Goal: Find specific page/section: Find specific page/section

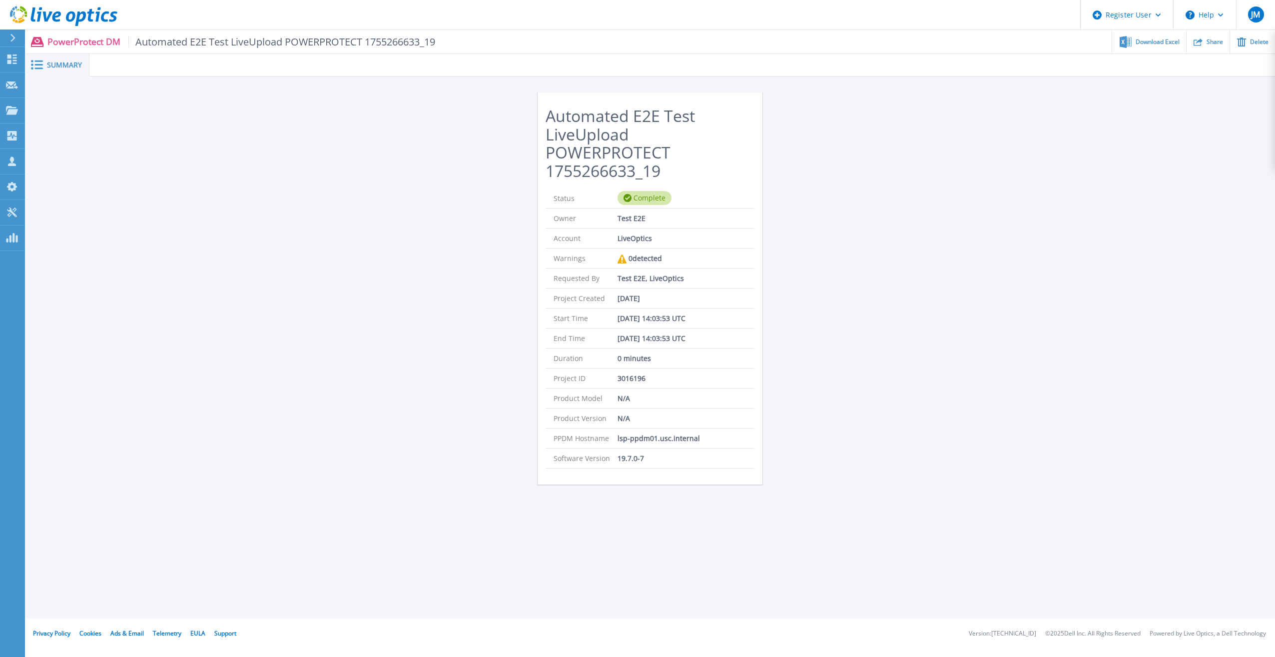
drag, startPoint x: 1000, startPoint y: 242, endPoint x: 984, endPoint y: 237, distance: 16.4
click at [994, 238] on div "Automated E2E Test LiveUpload POWERPROTECT 1755266633_19 Status Complete Owner …" at bounding box center [650, 290] width 1250 height 428
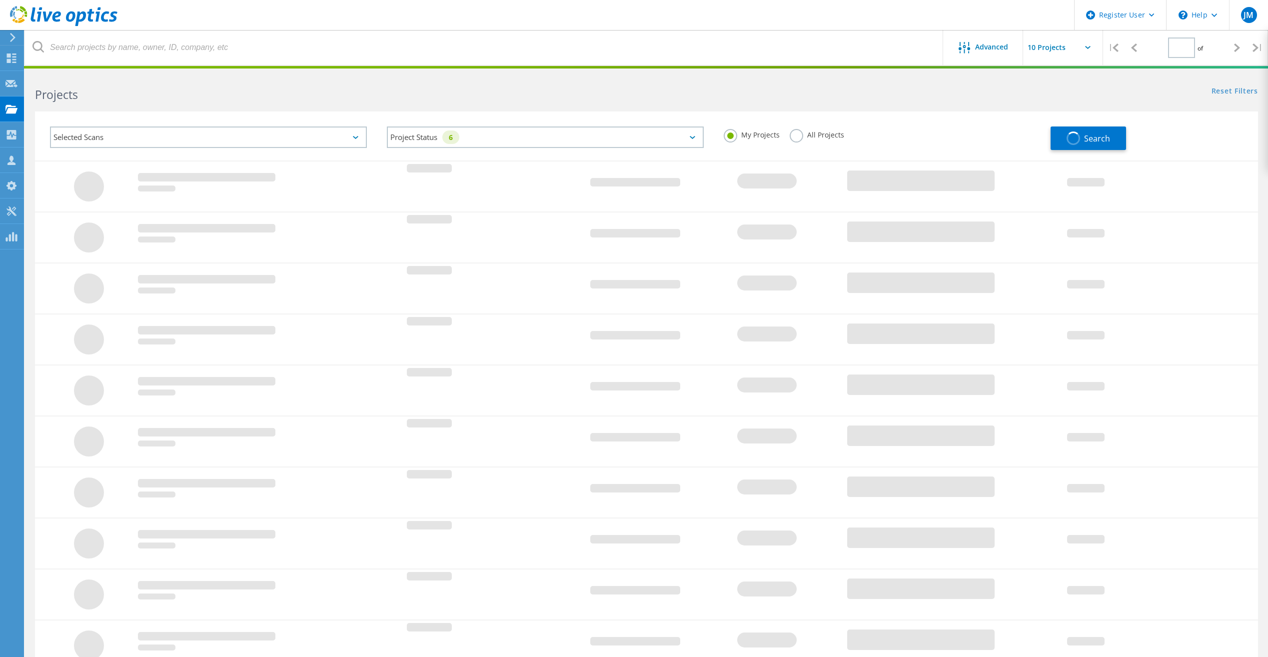
type input "1"
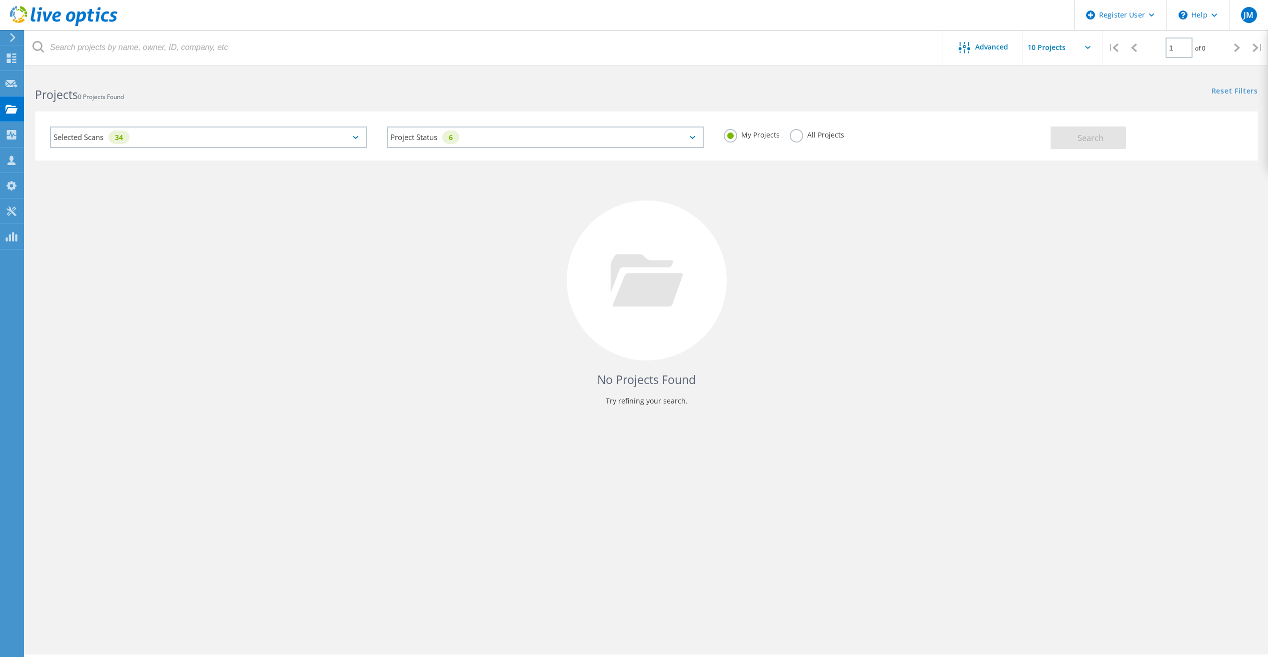
click at [328, 132] on div "Selected Scans 34" at bounding box center [208, 136] width 317 height 21
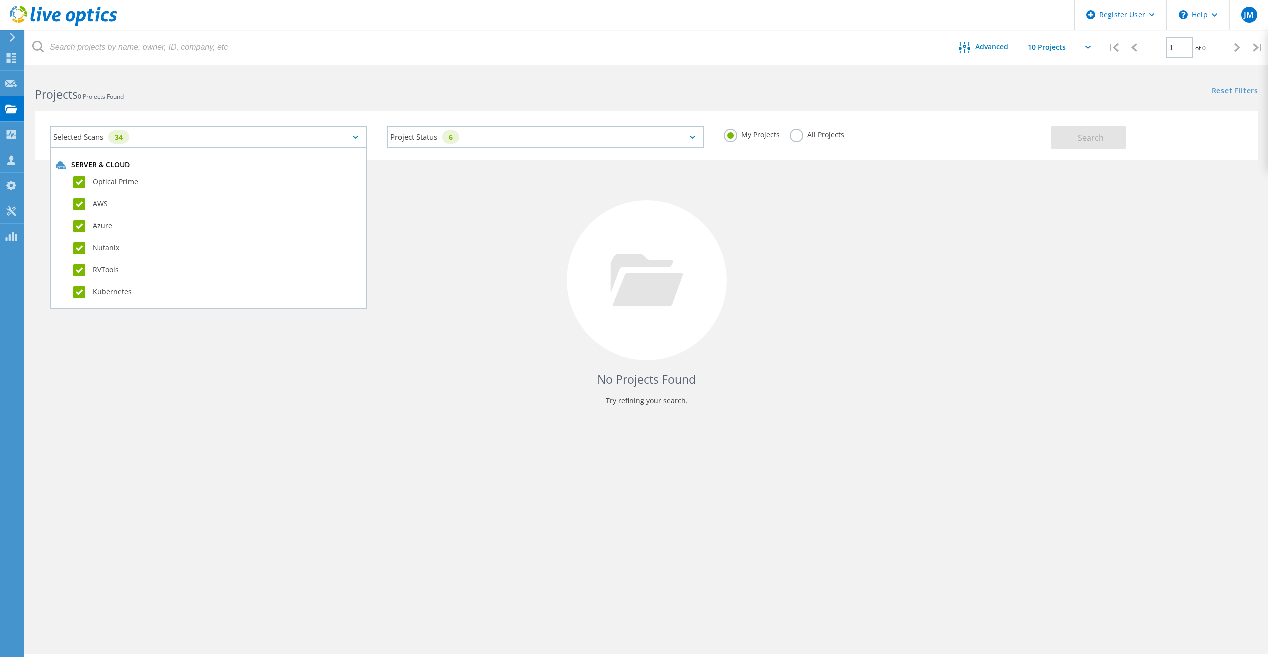
click at [797, 137] on label "All Projects" at bounding box center [816, 133] width 54 height 9
click at [0, 0] on input "All Projects" at bounding box center [0, 0] width 0 height 0
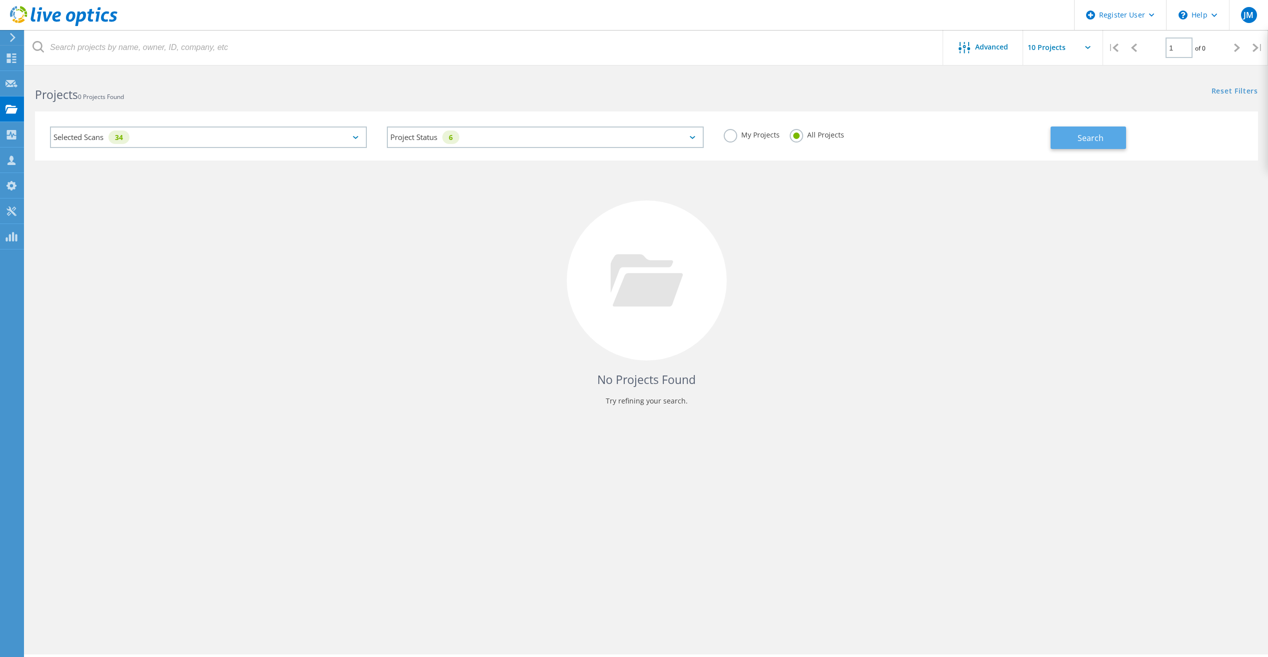
click at [1084, 145] on button "Search" at bounding box center [1087, 137] width 75 height 22
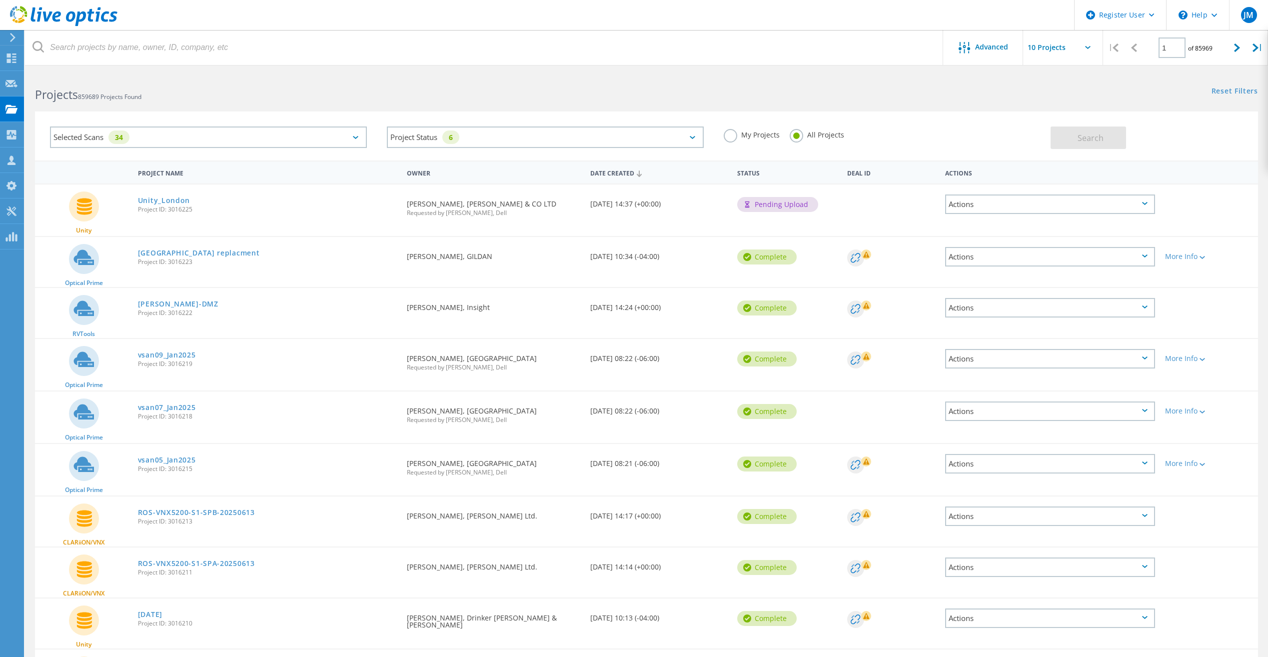
scroll to position [50, 0]
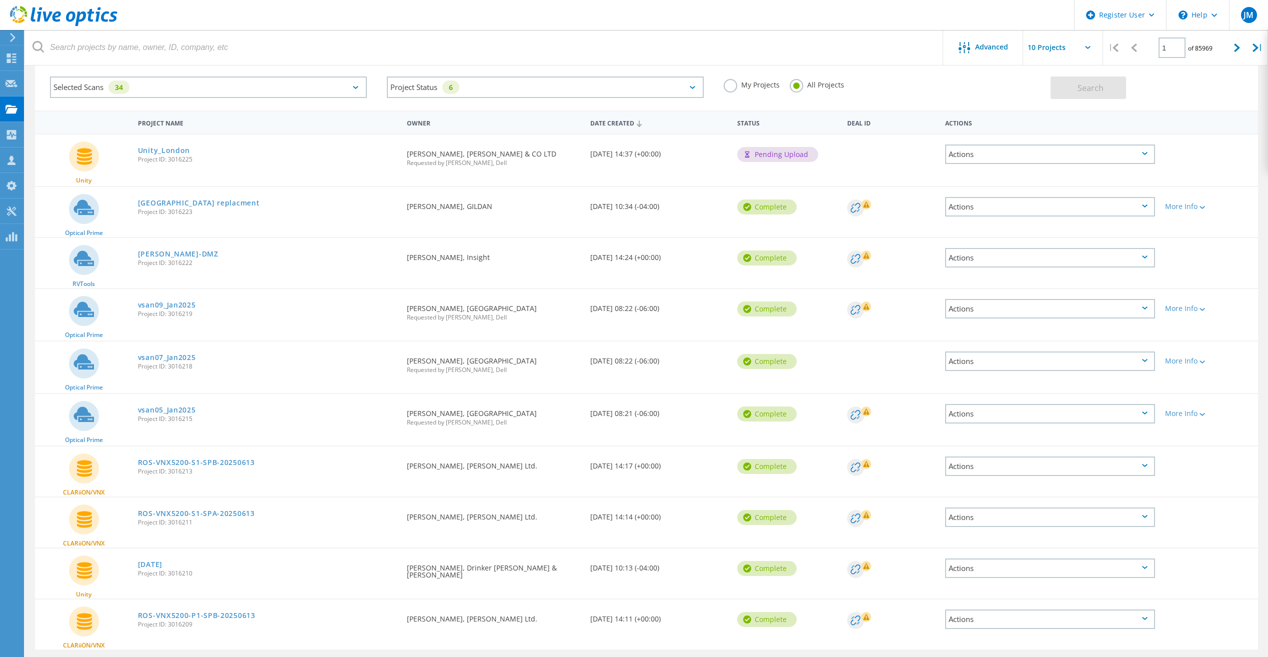
click at [294, 86] on div "Selected Scans 34" at bounding box center [208, 86] width 317 height 21
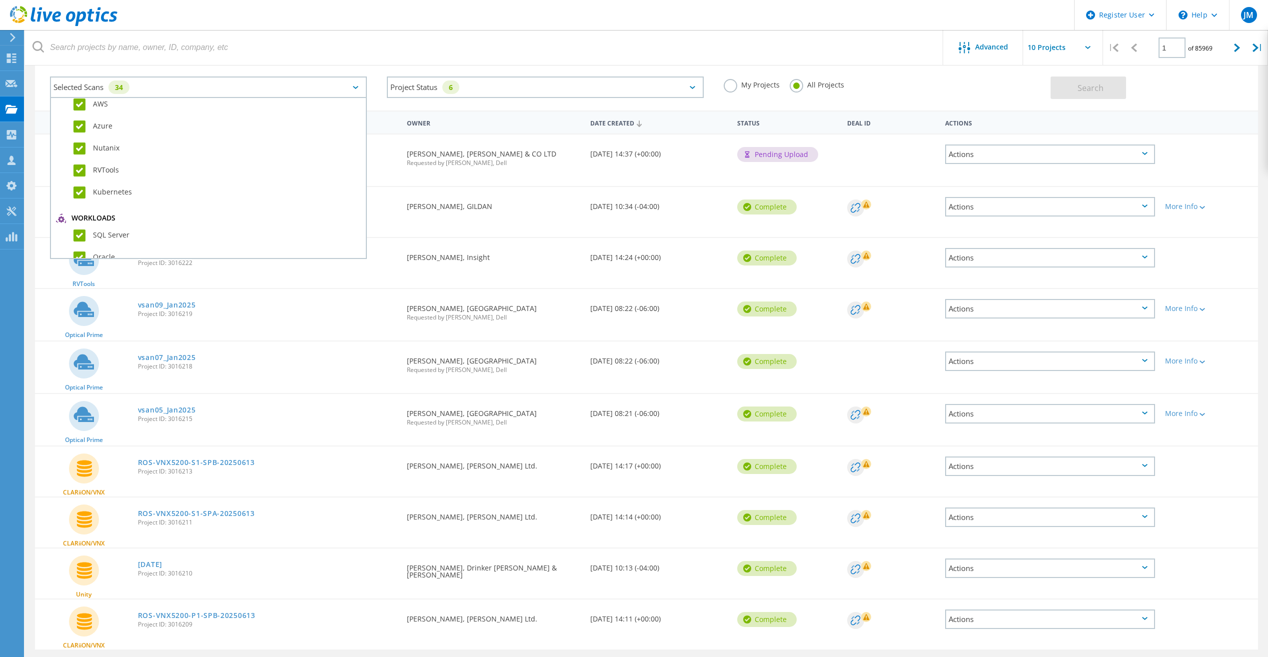
scroll to position [0, 0]
drag, startPoint x: 109, startPoint y: 156, endPoint x: 104, endPoint y: 157, distance: 5.2
click at [108, 156] on label "AWS" at bounding box center [216, 154] width 287 height 12
click at [0, 0] on input "AWS" at bounding box center [0, 0] width 0 height 0
click at [83, 190] on div "Nutanix" at bounding box center [208, 201] width 305 height 22
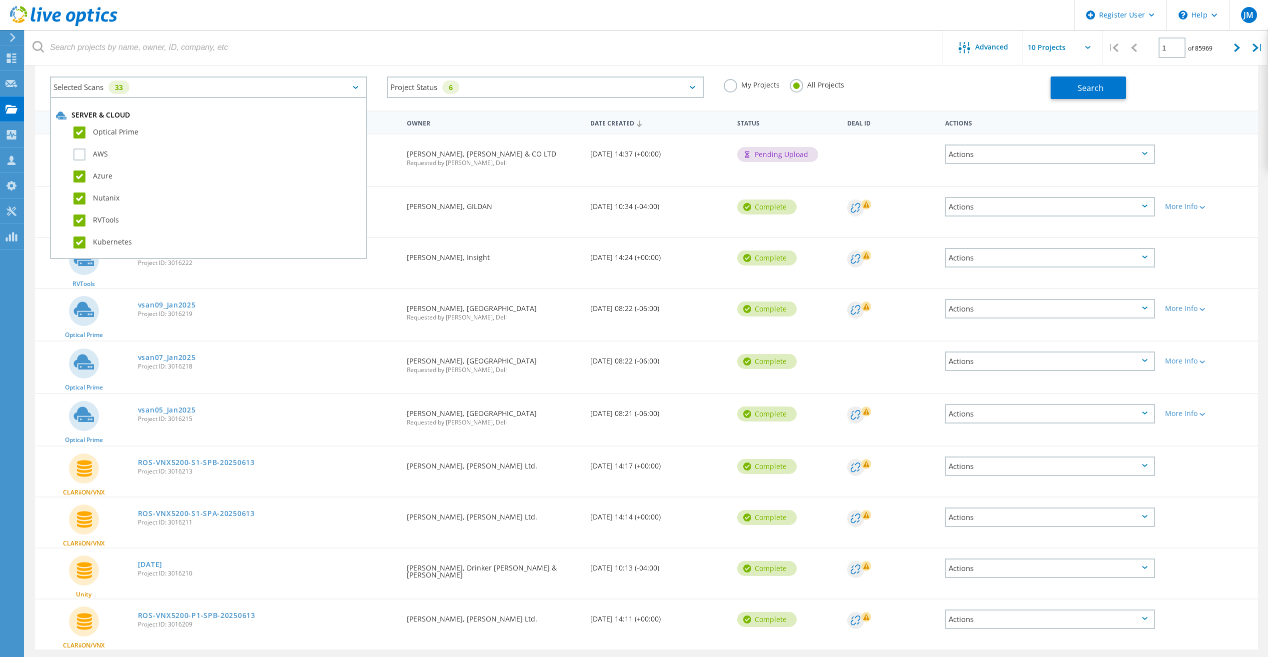
click at [90, 170] on label "Azure" at bounding box center [216, 176] width 287 height 12
click at [0, 0] on input "Azure" at bounding box center [0, 0] width 0 height 0
click at [87, 240] on label "Dossier" at bounding box center [216, 239] width 287 height 12
click at [0, 0] on input "Dossier" at bounding box center [0, 0] width 0 height 0
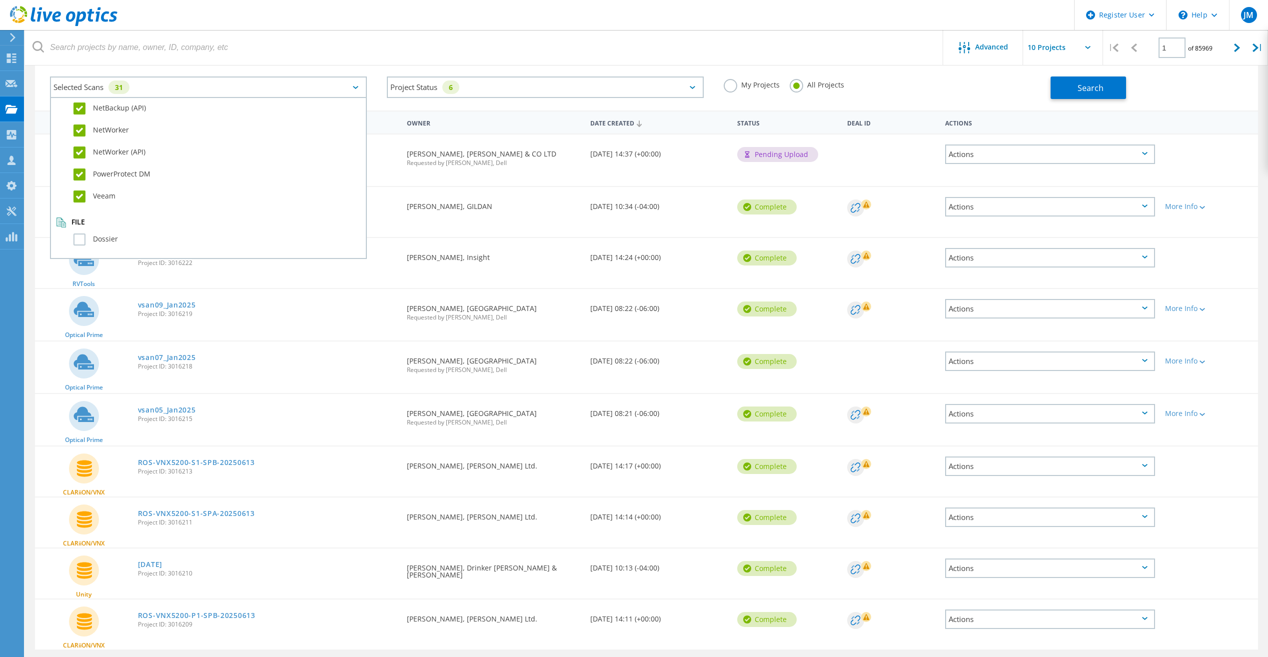
click at [79, 192] on label "Veeam" at bounding box center [216, 196] width 287 height 12
click at [0, 0] on input "Veeam" at bounding box center [0, 0] width 0 height 0
click at [77, 175] on label "PowerProtect DM" at bounding box center [216, 174] width 287 height 12
click at [0, 0] on input "PowerProtect DM" at bounding box center [0, 0] width 0 height 0
click at [77, 159] on div "NetWorker (API)" at bounding box center [208, 155] width 305 height 22
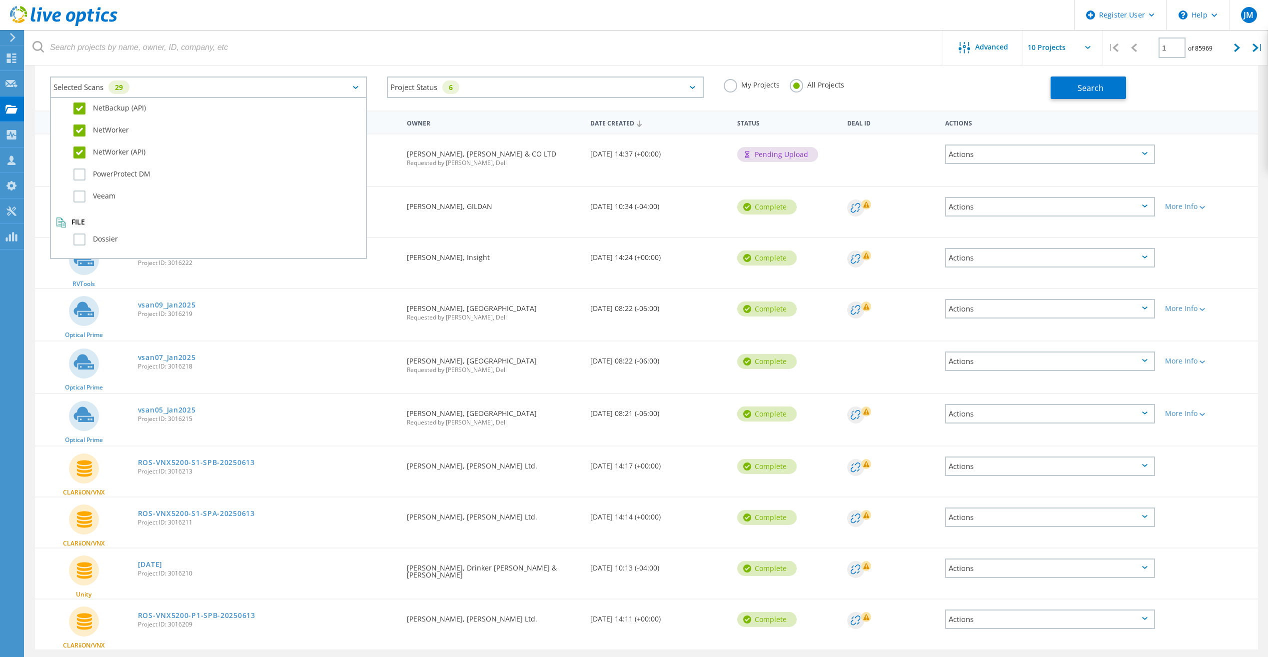
click at [80, 150] on label "NetWorker (API)" at bounding box center [216, 152] width 287 height 12
click at [0, 0] on input "NetWorker (API)" at bounding box center [0, 0] width 0 height 0
click at [80, 126] on label "NetWorker" at bounding box center [216, 130] width 287 height 12
click at [0, 0] on input "NetWorker" at bounding box center [0, 0] width 0 height 0
click at [81, 109] on label "NetBackup (API)" at bounding box center [216, 108] width 287 height 12
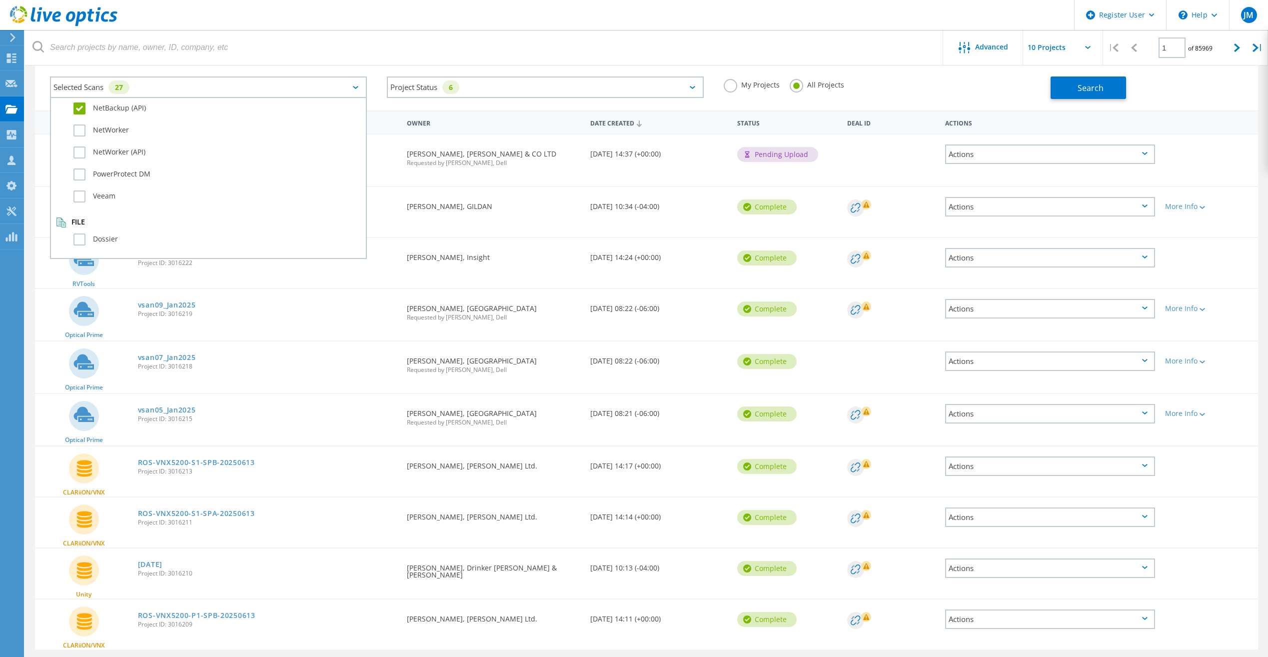
click at [0, 0] on input "NetBackup (API)" at bounding box center [0, 0] width 0 height 0
click at [76, 233] on label "NetBackup" at bounding box center [216, 236] width 287 height 12
click at [0, 0] on input "NetBackup" at bounding box center [0, 0] width 0 height 0
click at [75, 202] on div "Data Domain" at bounding box center [208, 195] width 305 height 22
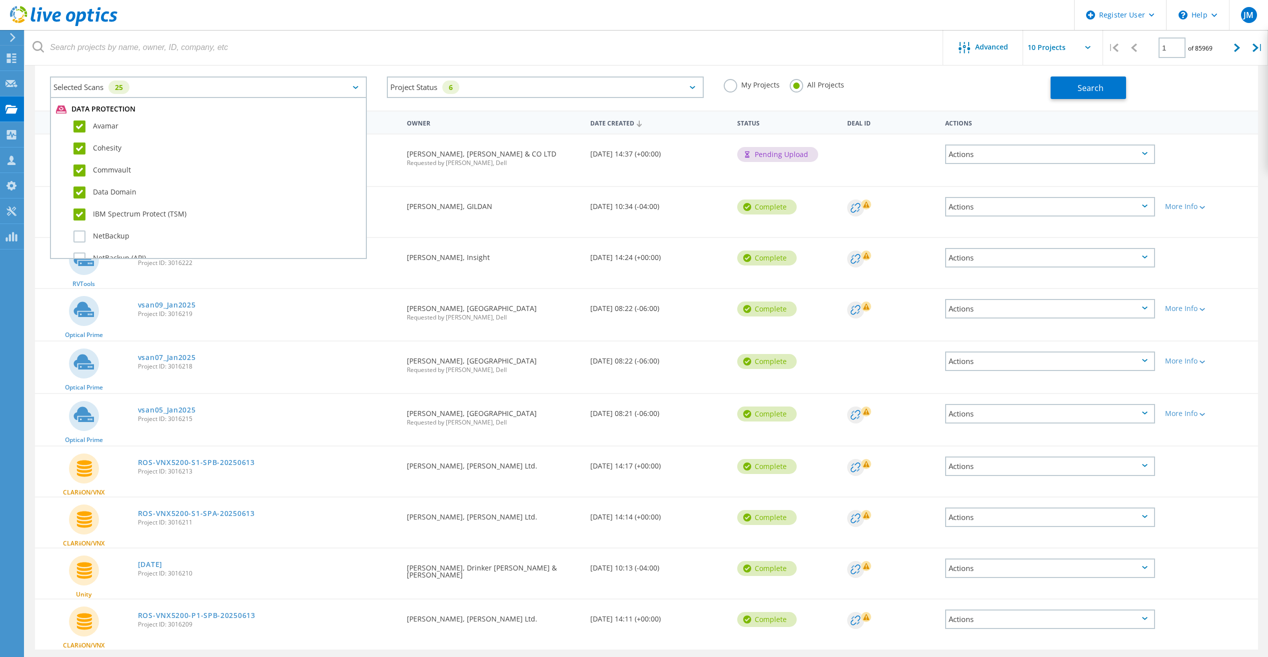
click at [78, 190] on label "Data Domain" at bounding box center [216, 192] width 287 height 12
click at [0, 0] on input "Data Domain" at bounding box center [0, 0] width 0 height 0
click at [76, 217] on label "IBM Spectrum Protect (TSM)" at bounding box center [216, 214] width 287 height 12
click at [0, 0] on input "IBM Spectrum Protect (TSM)" at bounding box center [0, 0] width 0 height 0
click at [76, 158] on div "Cohesity" at bounding box center [208, 151] width 305 height 22
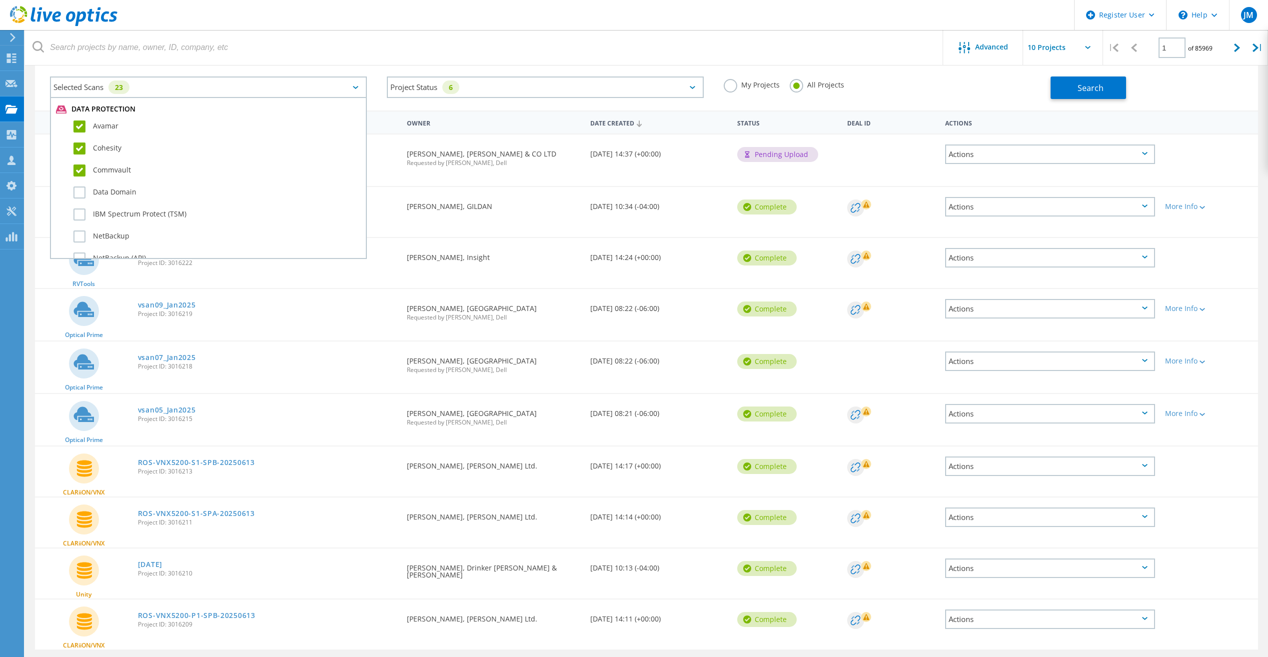
click at [77, 168] on label "Commvault" at bounding box center [216, 170] width 287 height 12
click at [0, 0] on input "Commvault" at bounding box center [0, 0] width 0 height 0
click at [78, 143] on label "Cohesity" at bounding box center [216, 148] width 287 height 12
click at [0, 0] on input "Cohesity" at bounding box center [0, 0] width 0 height 0
click at [77, 129] on label "Avamar" at bounding box center [216, 126] width 287 height 12
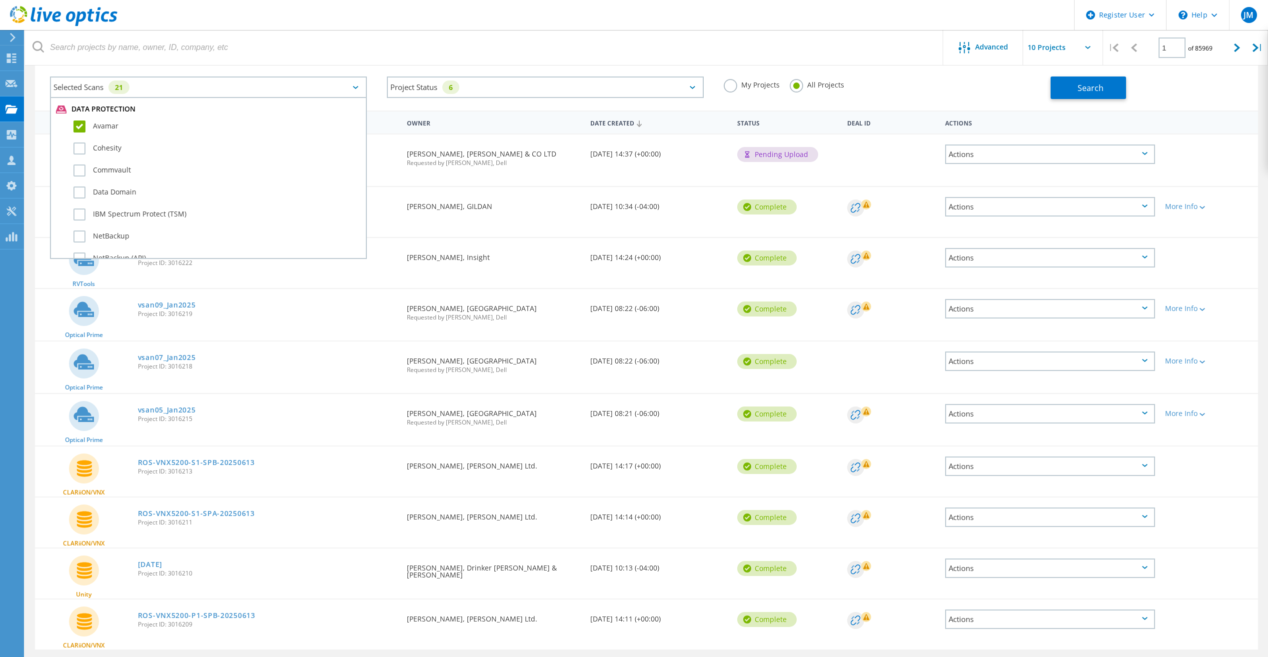
click at [0, 0] on input "Avamar" at bounding box center [0, 0] width 0 height 0
click at [83, 227] on div "IBM" at bounding box center [208, 236] width 305 height 22
click at [82, 229] on label "IBM" at bounding box center [216, 233] width 287 height 12
click at [0, 0] on input "IBM" at bounding box center [0, 0] width 0 height 0
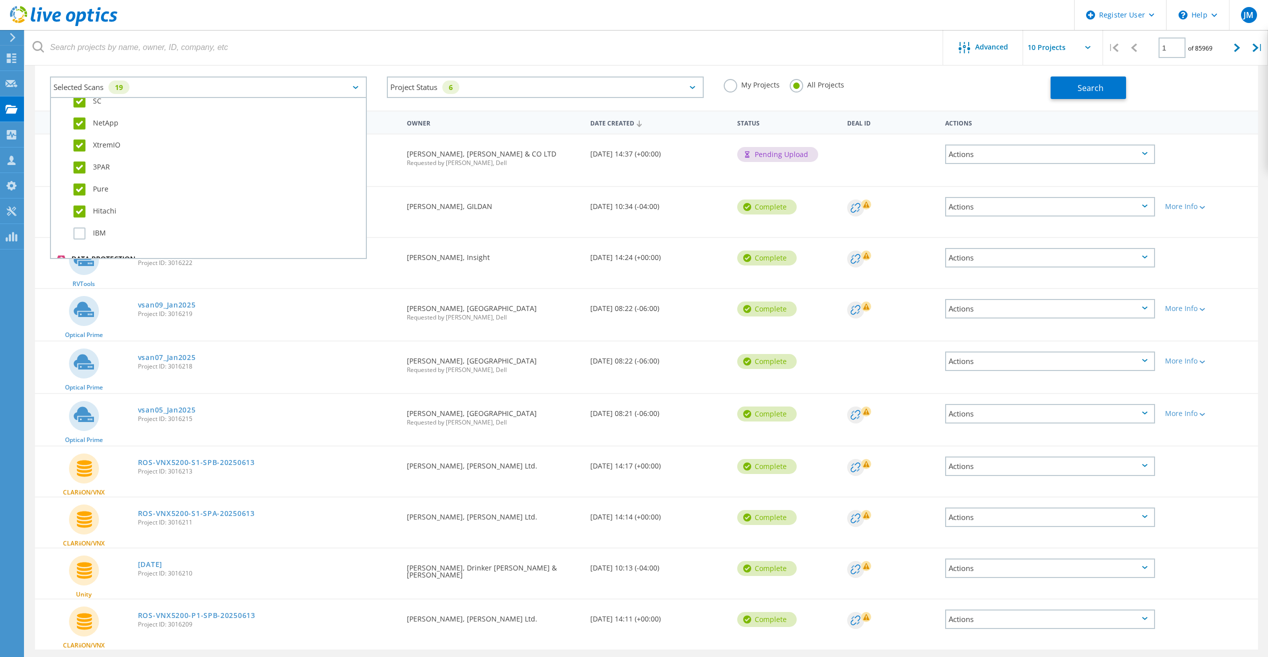
click at [79, 215] on label "Hitachi" at bounding box center [216, 211] width 287 height 12
click at [0, 0] on input "Hitachi" at bounding box center [0, 0] width 0 height 0
click at [78, 182] on div "Pure" at bounding box center [208, 192] width 305 height 22
click at [78, 187] on label "Pure" at bounding box center [216, 189] width 287 height 12
click at [0, 0] on input "Pure" at bounding box center [0, 0] width 0 height 0
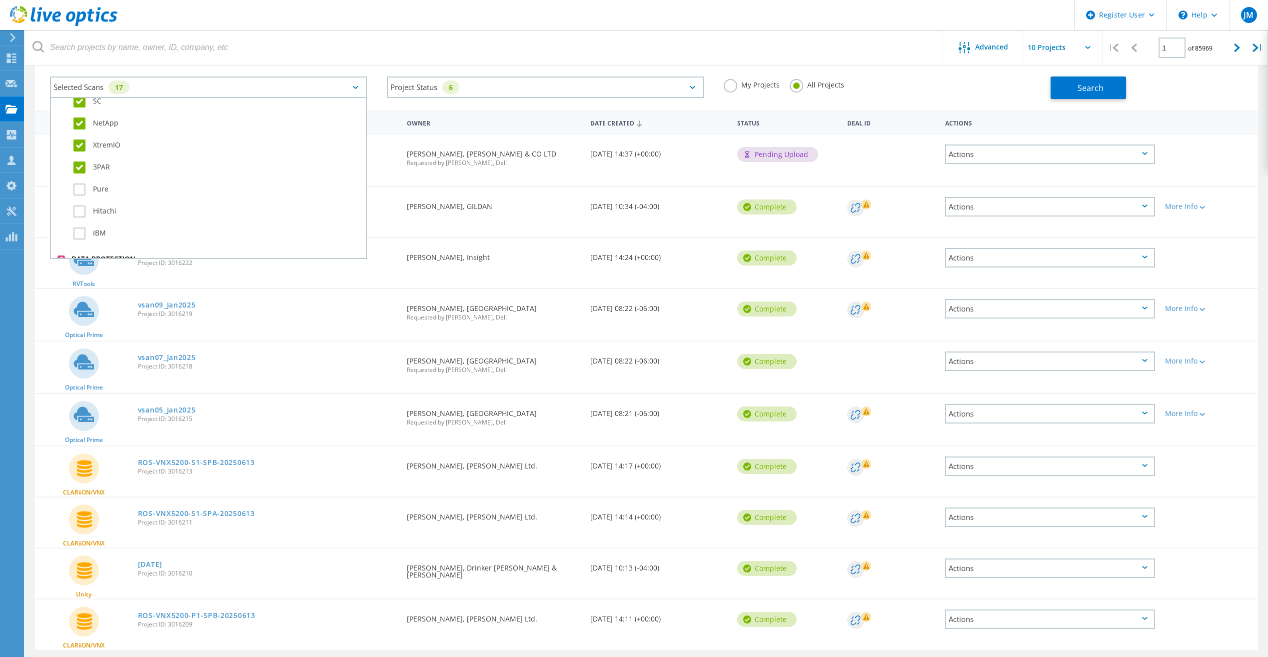
click at [78, 158] on div "XtremIO" at bounding box center [208, 148] width 305 height 22
click at [80, 160] on div "3PAR" at bounding box center [208, 170] width 305 height 22
click at [80, 165] on label "3PAR" at bounding box center [216, 167] width 287 height 12
click at [0, 0] on input "3PAR" at bounding box center [0, 0] width 0 height 0
click at [80, 149] on label "XtremIO" at bounding box center [216, 145] width 287 height 12
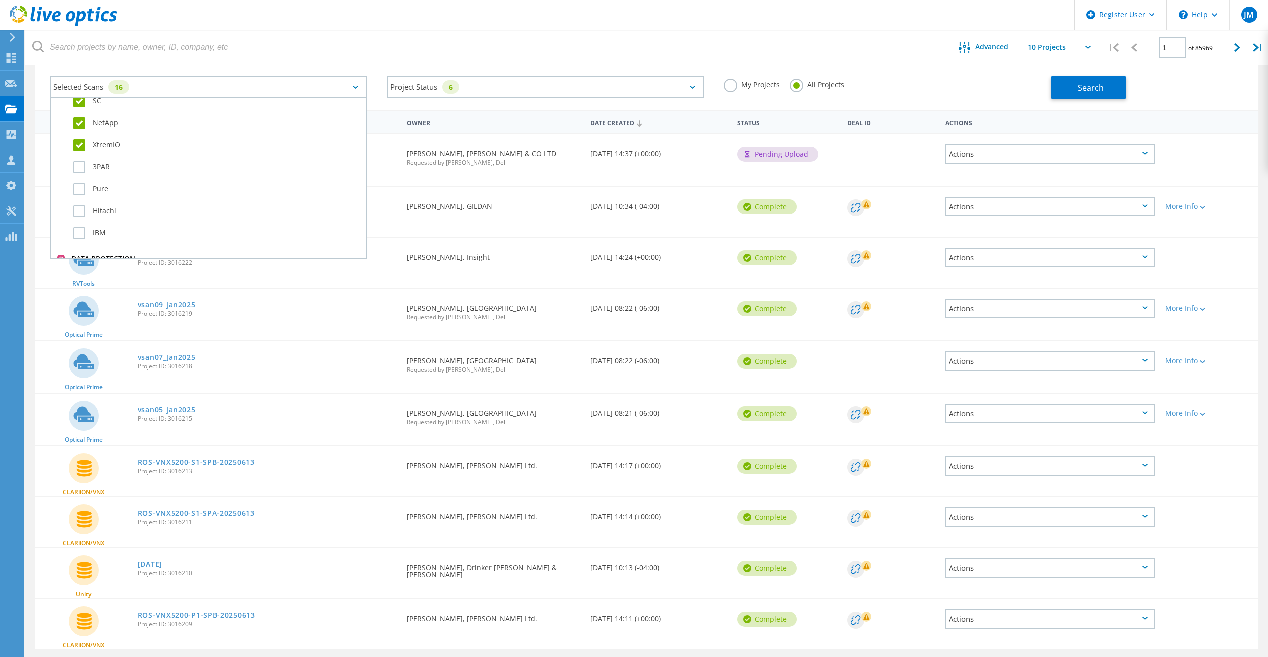
click at [0, 0] on input "XtremIO" at bounding box center [0, 0] width 0 height 0
click at [82, 127] on label "NetApp" at bounding box center [216, 123] width 287 height 12
click at [0, 0] on input "NetApp" at bounding box center [0, 0] width 0 height 0
click at [82, 104] on label "SC" at bounding box center [216, 101] width 287 height 12
click at [0, 0] on input "SC" at bounding box center [0, 0] width 0 height 0
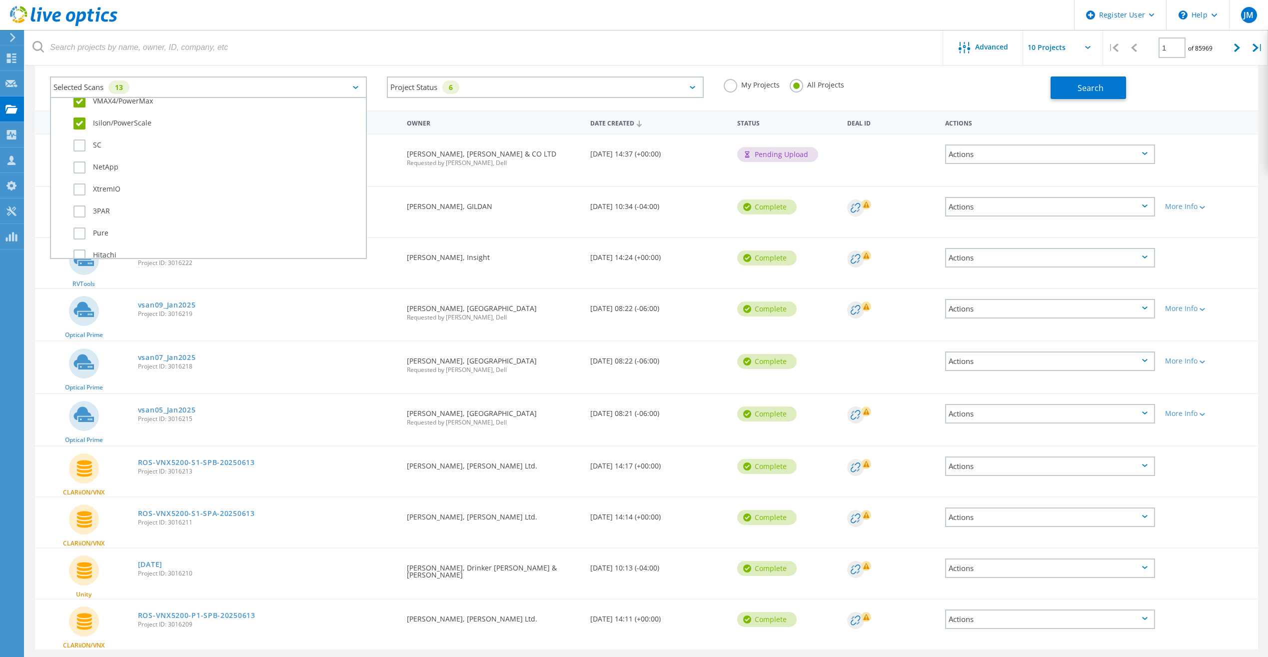
scroll to position [303, 0]
click at [88, 178] on label "Isilon/PowerScale" at bounding box center [216, 179] width 287 height 12
click at [0, 0] on input "Isilon/PowerScale" at bounding box center [0, 0] width 0 height 0
click at [84, 160] on label "VMAX4/PowerMax" at bounding box center [216, 157] width 287 height 12
click at [0, 0] on input "VMAX4/PowerMax" at bounding box center [0, 0] width 0 height 0
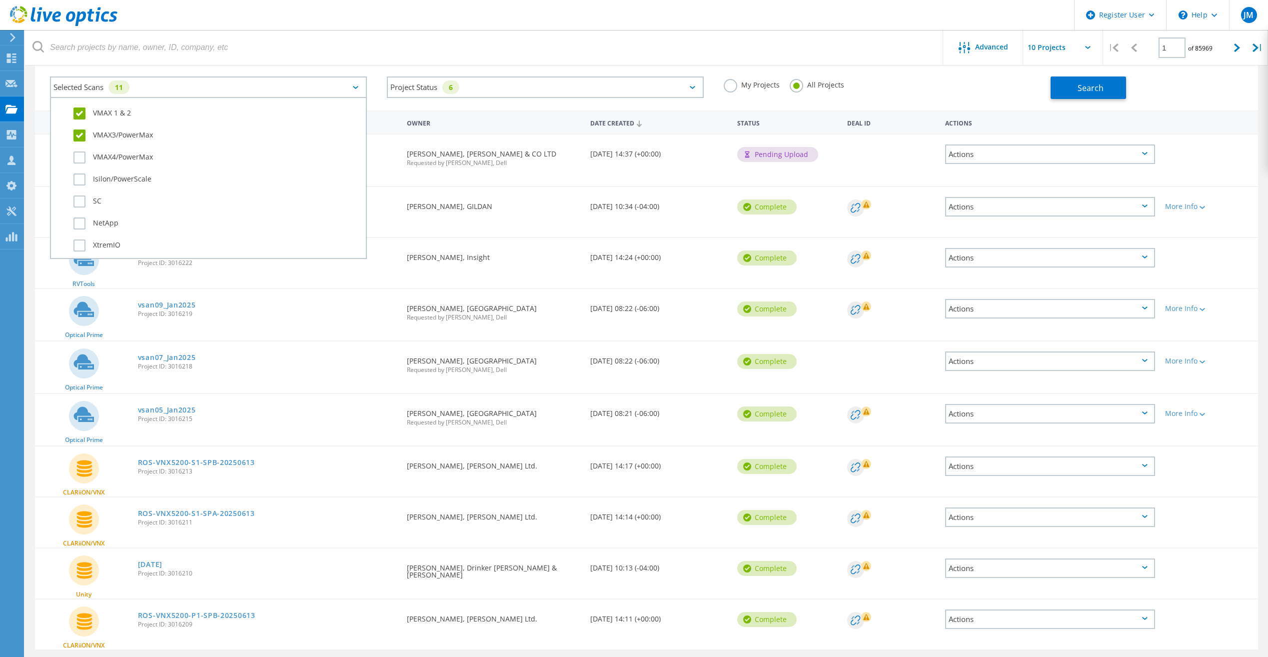
click at [82, 131] on label "VMAX3/PowerMax" at bounding box center [216, 135] width 287 height 12
click at [0, 0] on input "VMAX3/PowerMax" at bounding box center [0, 0] width 0 height 0
click at [80, 117] on label "VMAX 1 & 2" at bounding box center [216, 113] width 287 height 12
click at [0, 0] on input "VMAX 1 & 2" at bounding box center [0, 0] width 0 height 0
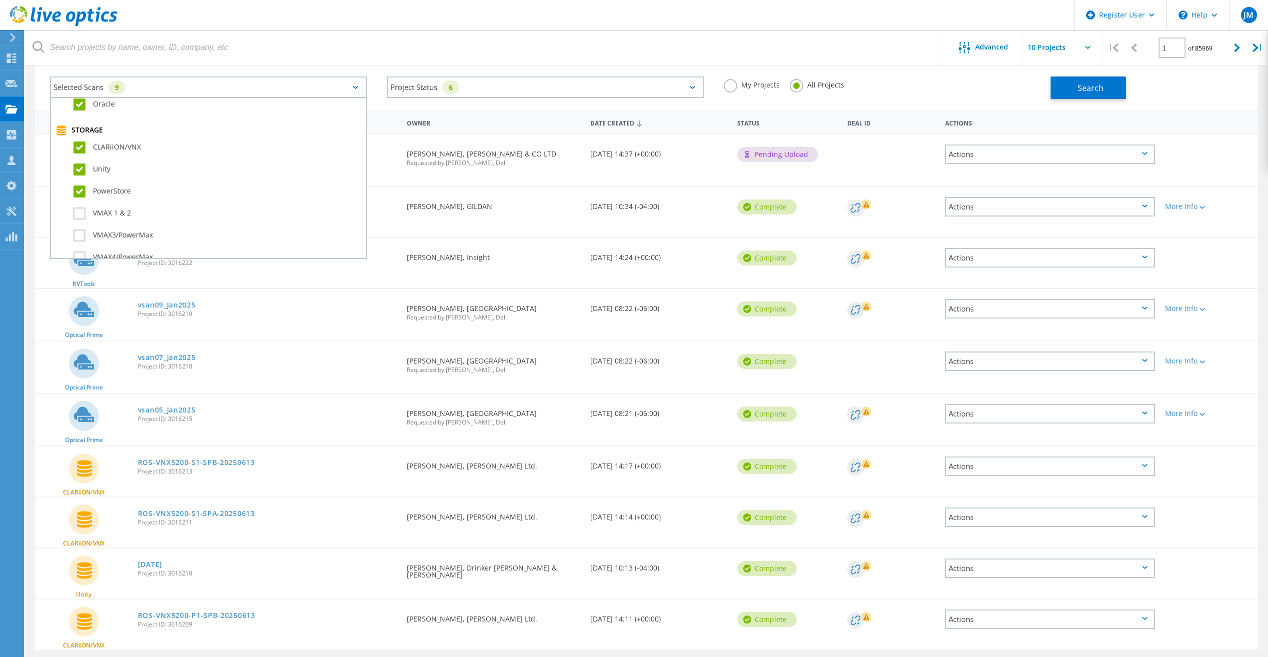
click at [76, 189] on label "PowerStore" at bounding box center [216, 191] width 287 height 12
click at [0, 0] on input "PowerStore" at bounding box center [0, 0] width 0 height 0
click at [76, 173] on label "Unity" at bounding box center [216, 169] width 287 height 12
click at [0, 0] on input "Unity" at bounding box center [0, 0] width 0 height 0
click at [79, 148] on label "CLARiiON/VNX" at bounding box center [216, 147] width 287 height 12
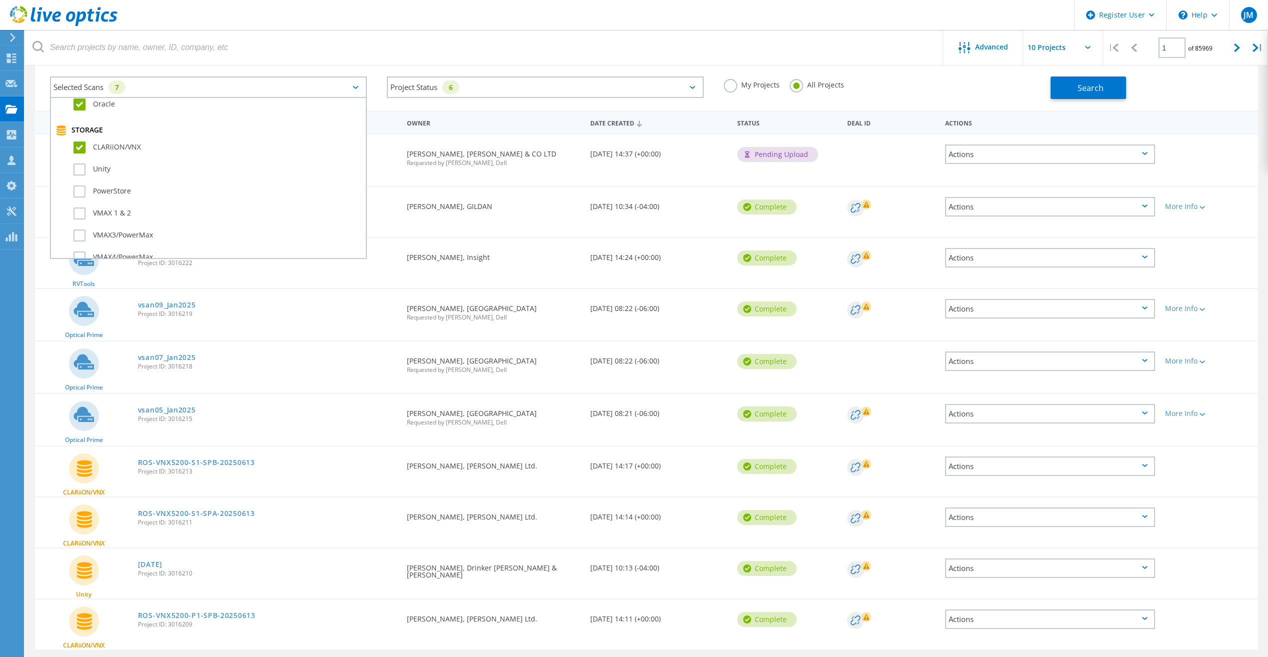
click at [0, 0] on input "CLARiiON/VNX" at bounding box center [0, 0] width 0 height 0
click at [81, 236] on label "SQL Server" at bounding box center [216, 232] width 287 height 12
click at [0, 0] on input "SQL Server" at bounding box center [0, 0] width 0 height 0
click at [77, 255] on label "Oracle" at bounding box center [216, 254] width 287 height 12
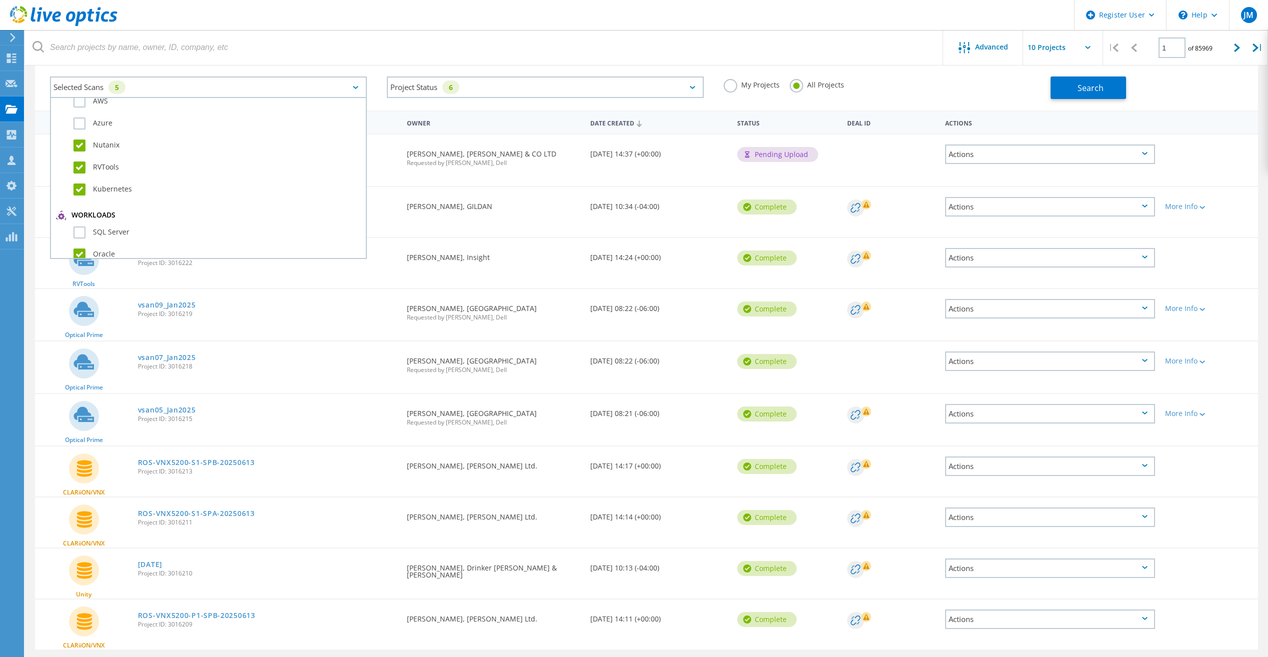
click at [0, 0] on input "Oracle" at bounding box center [0, 0] width 0 height 0
click at [84, 182] on div "RVTools" at bounding box center [208, 173] width 305 height 22
click at [72, 197] on div "Kubernetes" at bounding box center [208, 195] width 305 height 22
click at [76, 192] on label "Kubernetes" at bounding box center [216, 192] width 287 height 12
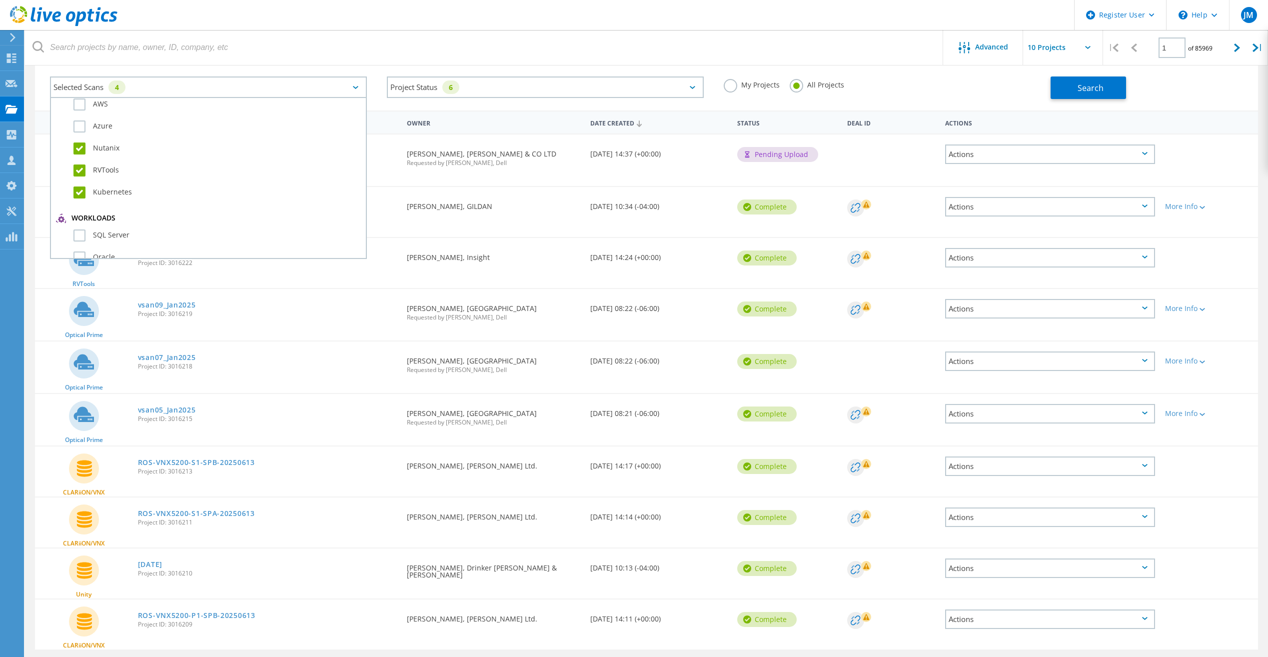
click at [0, 0] on input "Kubernetes" at bounding box center [0, 0] width 0 height 0
click at [83, 170] on label "RVTools" at bounding box center [216, 170] width 287 height 12
click at [0, 0] on input "RVTools" at bounding box center [0, 0] width 0 height 0
click at [82, 150] on label "Nutanix" at bounding box center [216, 148] width 287 height 12
click at [0, 0] on input "Nutanix" at bounding box center [0, 0] width 0 height 0
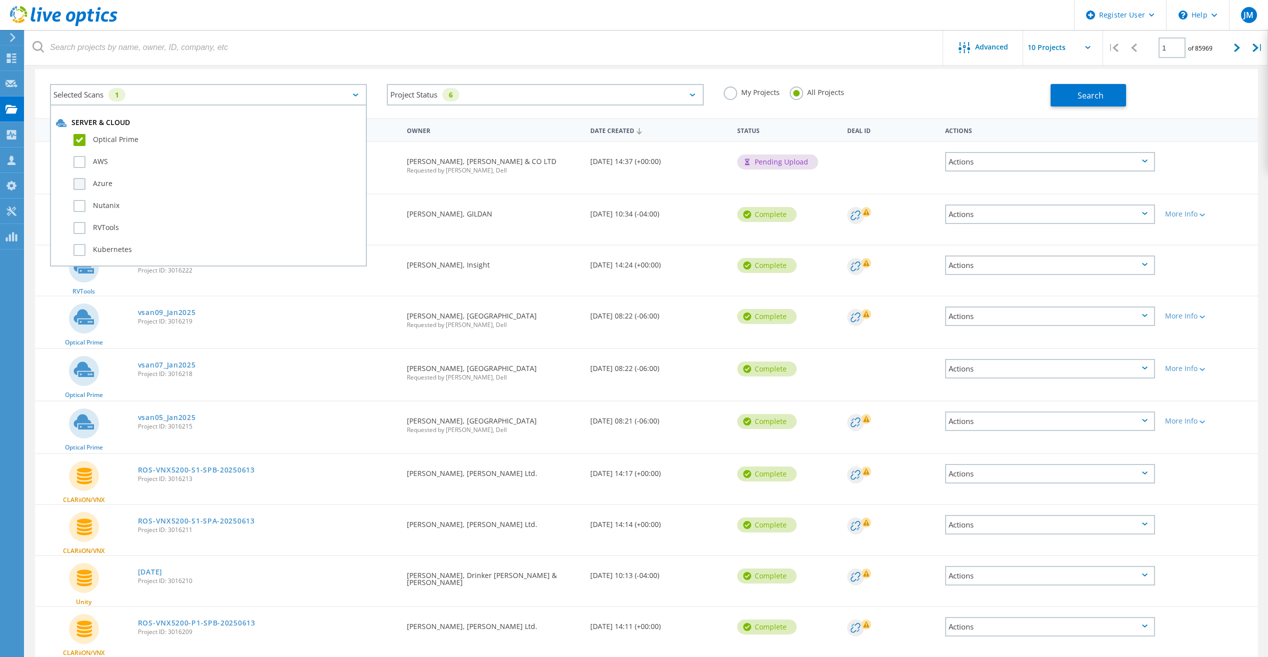
scroll to position [0, 0]
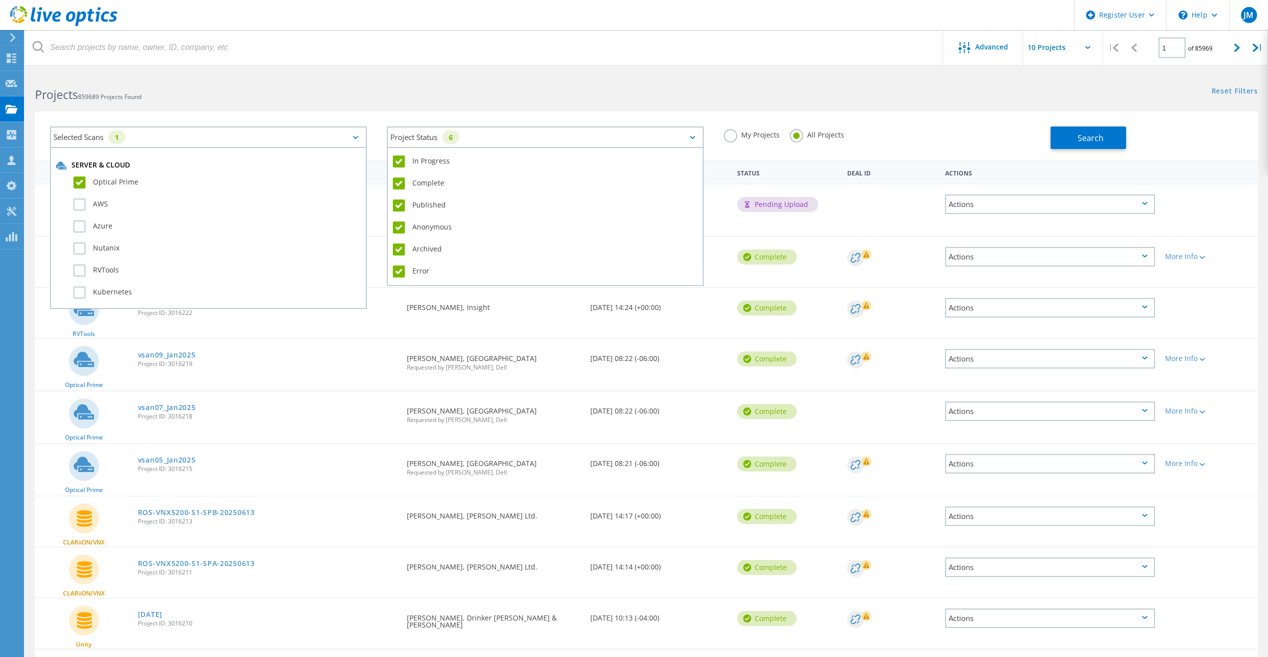
click at [472, 137] on div "Project Status 6" at bounding box center [545, 136] width 317 height 21
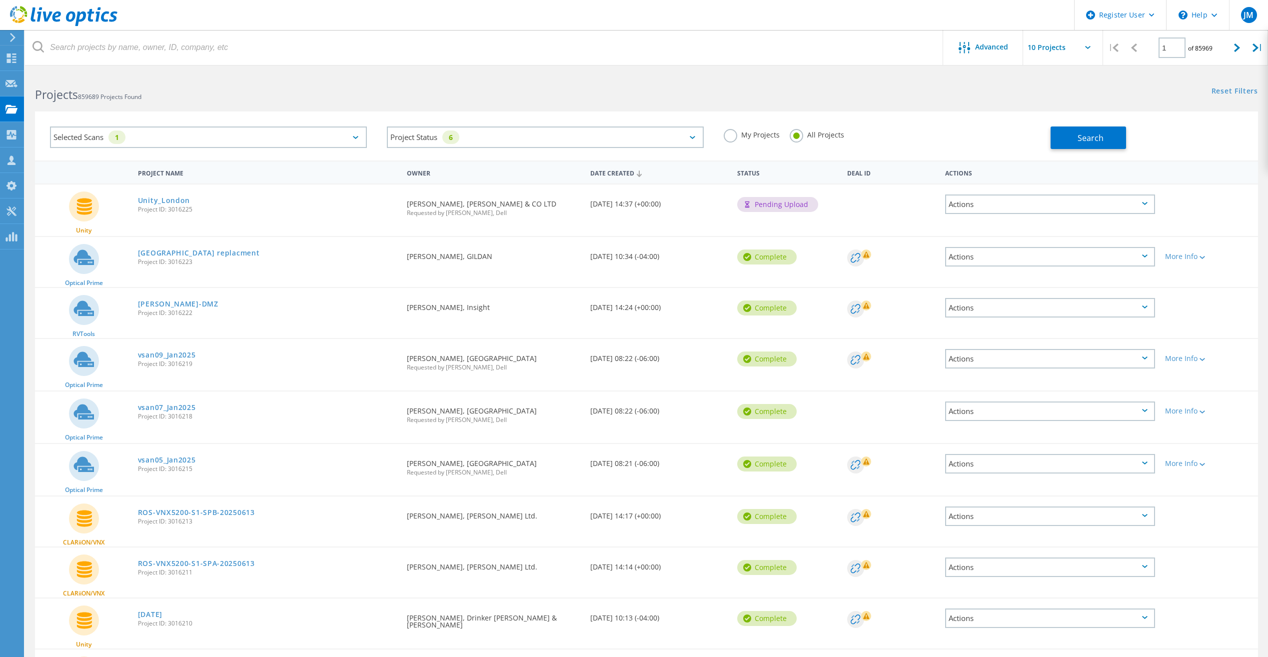
click at [92, 24] on icon at bounding box center [63, 16] width 107 height 20
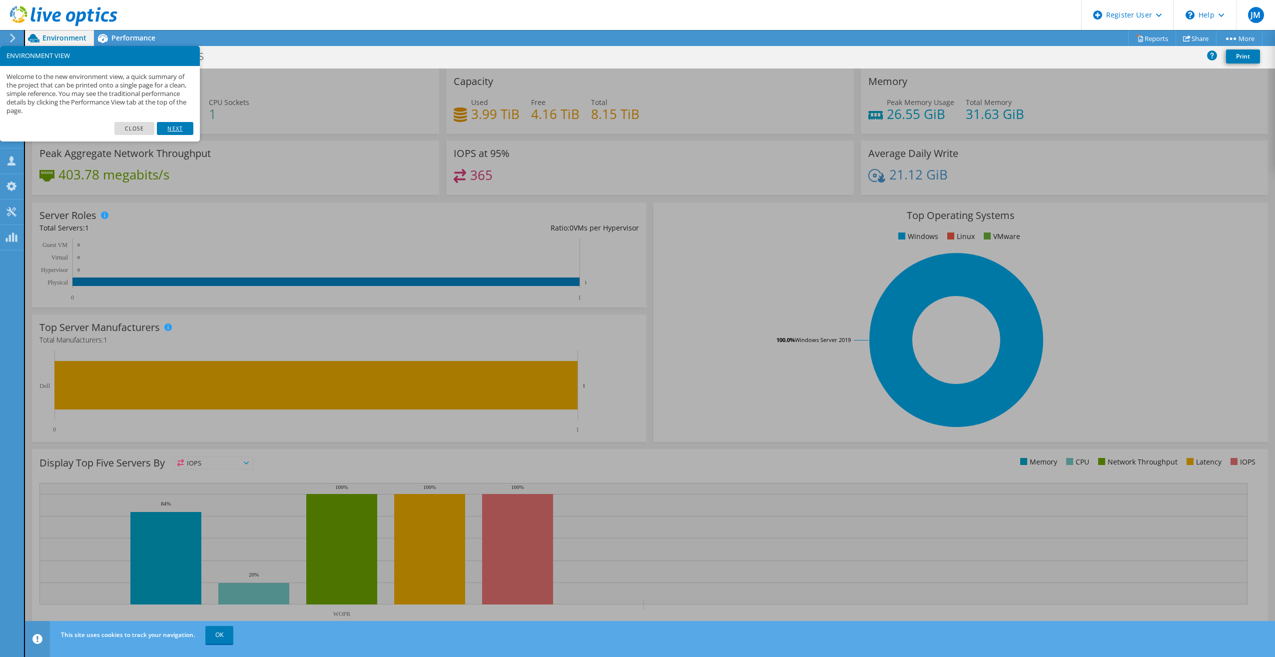
click at [170, 129] on link "Next" at bounding box center [175, 128] width 36 height 13
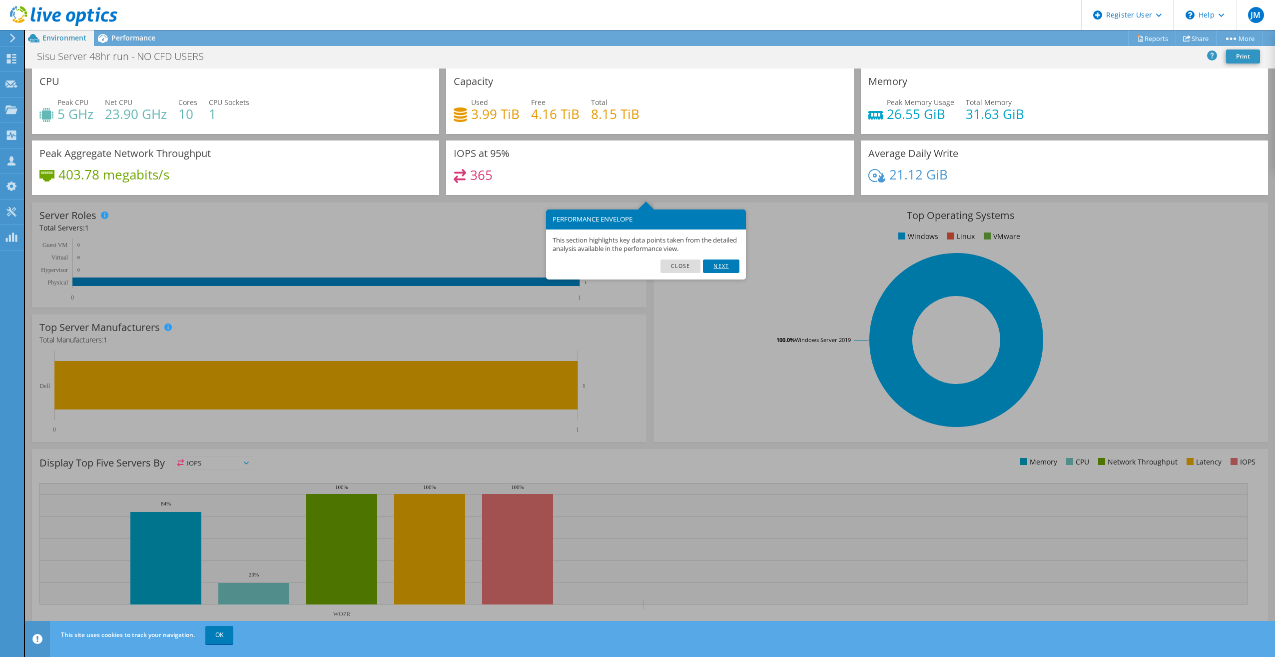
click at [728, 268] on link "Next" at bounding box center [721, 265] width 36 height 13
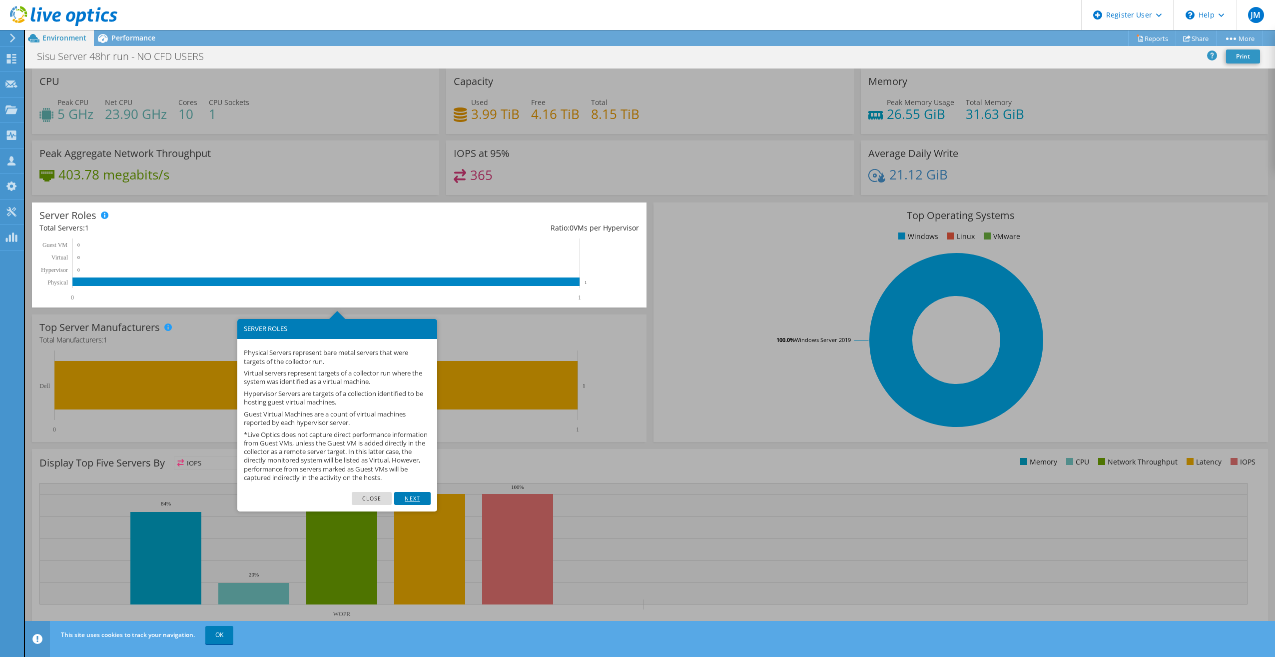
click at [416, 502] on link "Next" at bounding box center [412, 498] width 36 height 13
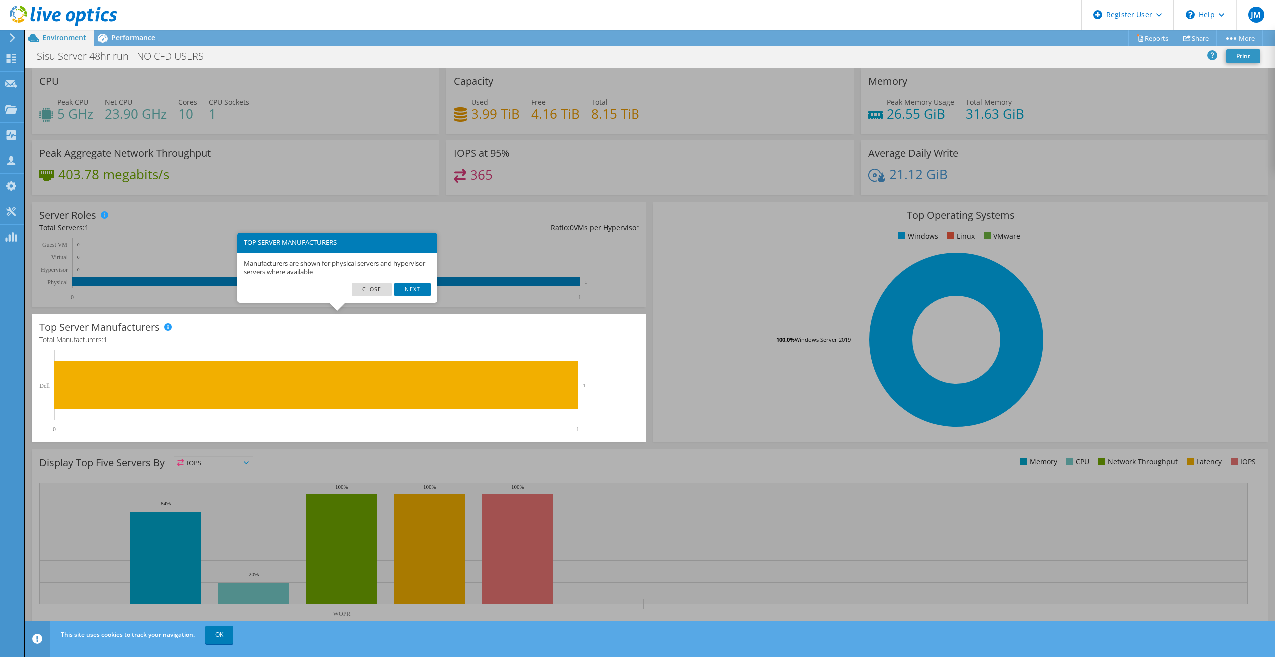
click at [414, 296] on link "Next" at bounding box center [412, 289] width 36 height 13
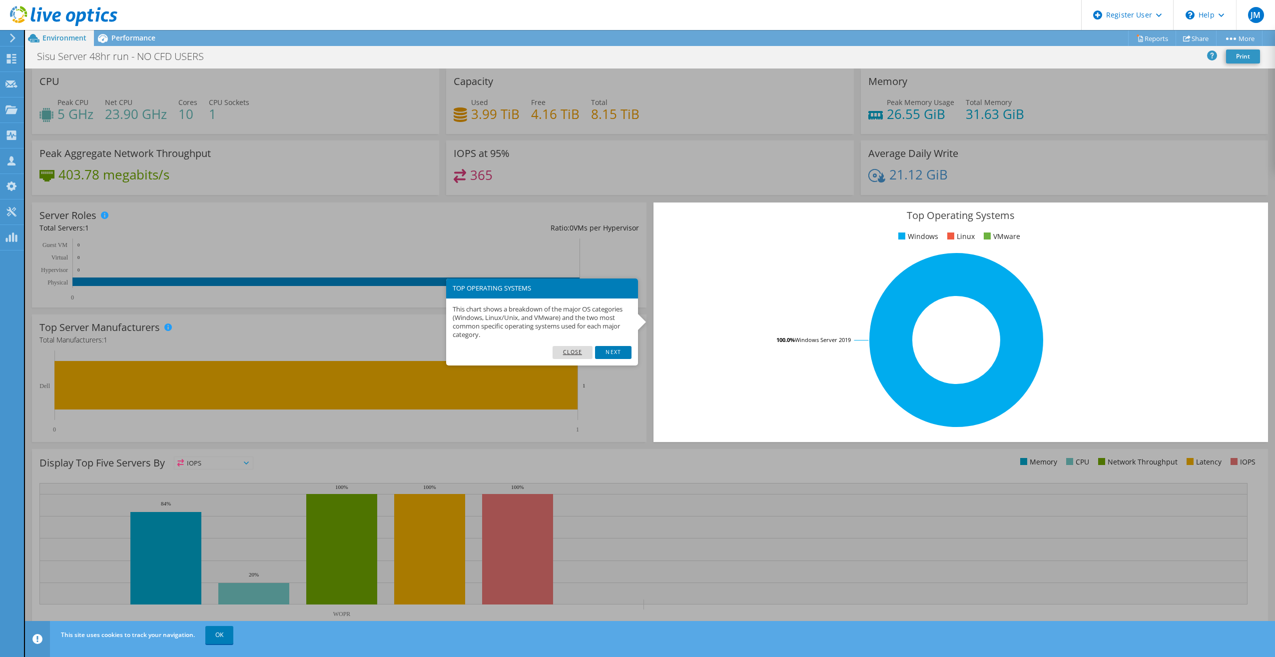
click at [569, 350] on link "Close" at bounding box center [573, 352] width 40 height 13
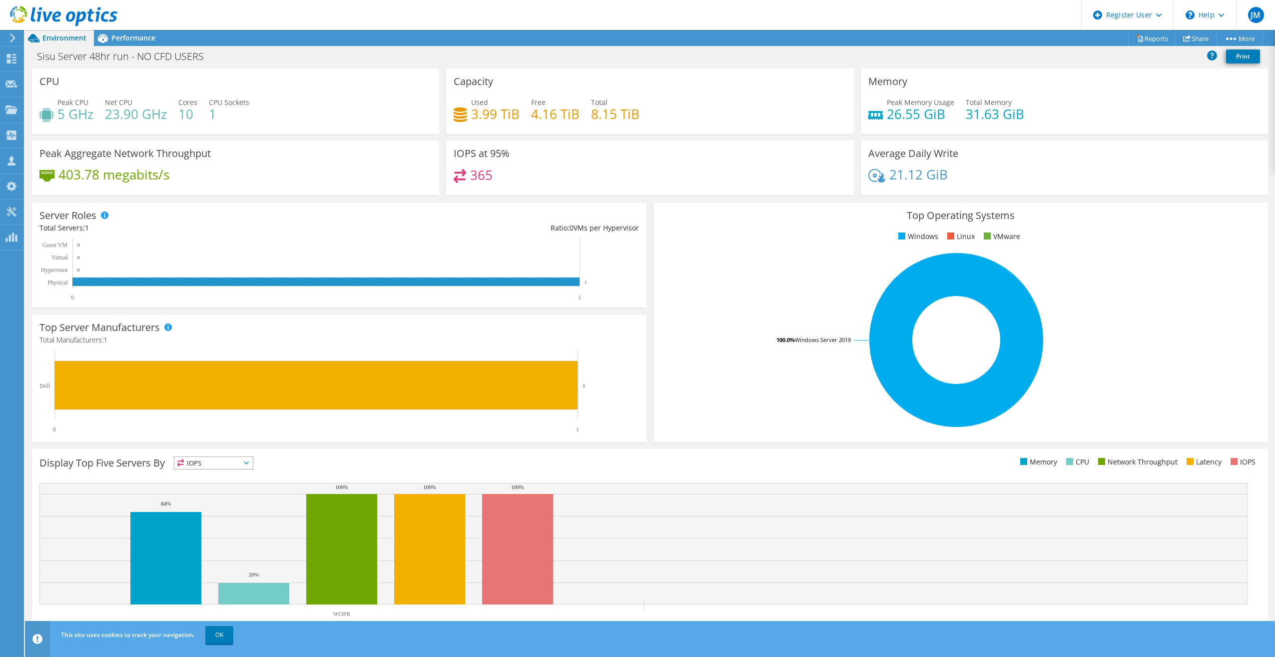
scroll to position [44, 0]
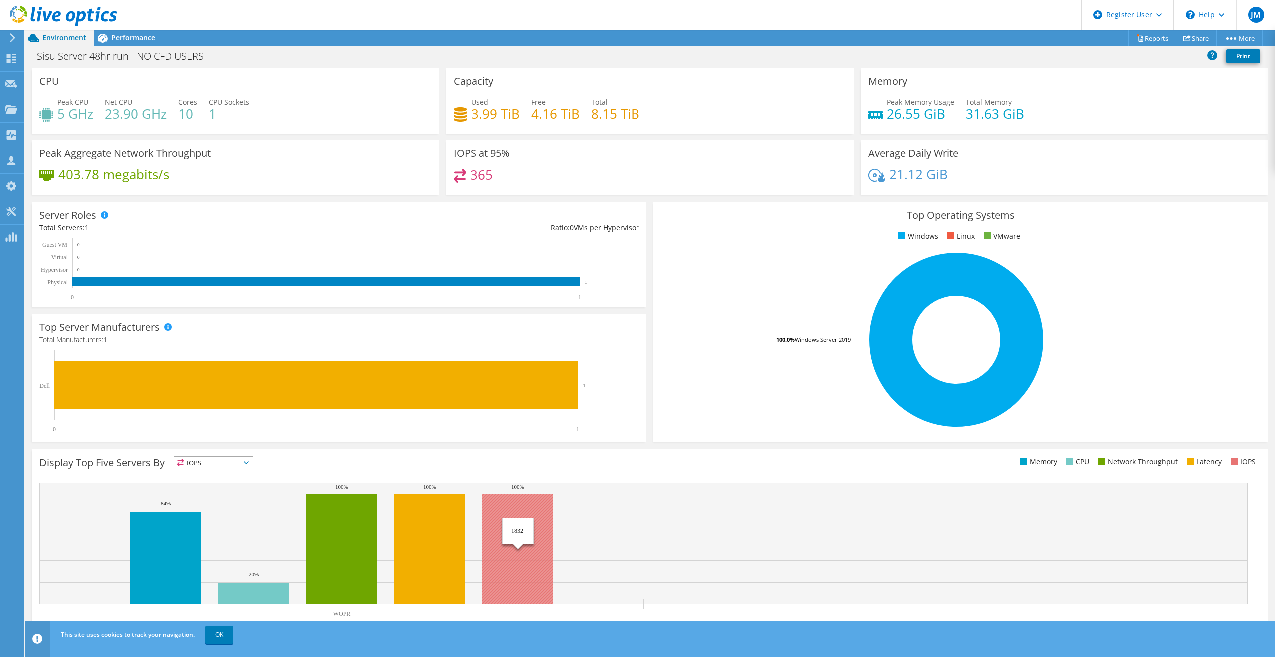
click at [498, 517] on rect at bounding box center [517, 549] width 71 height 110
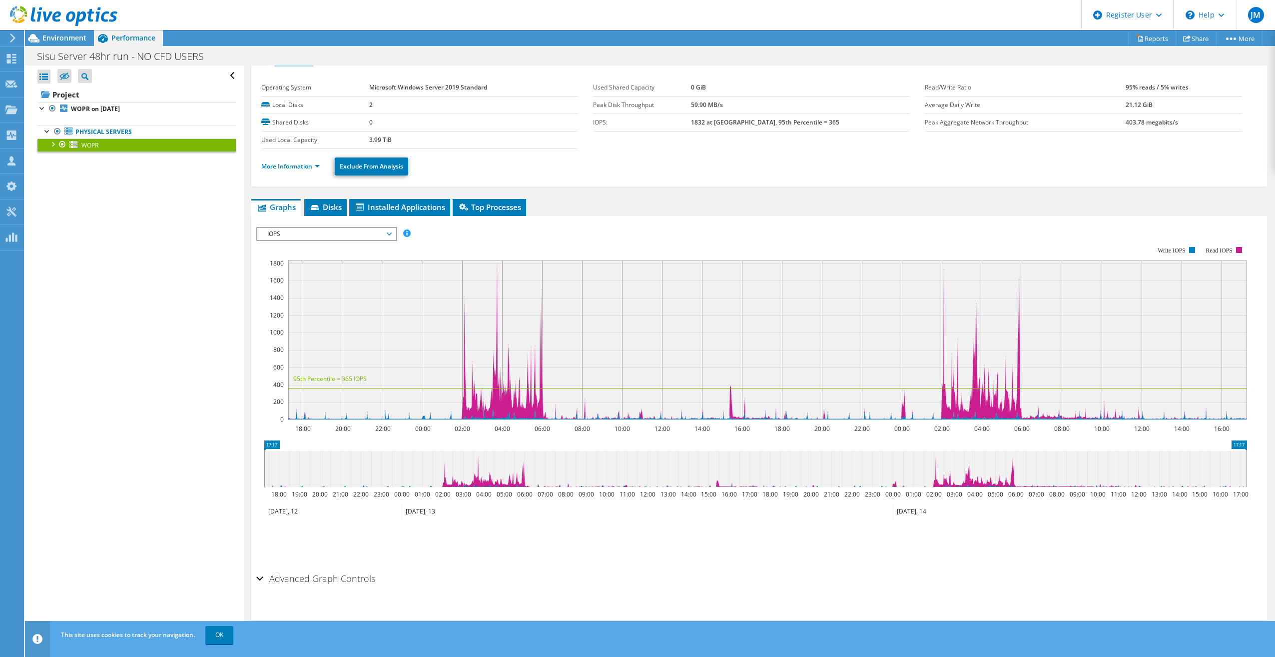
scroll to position [0, 0]
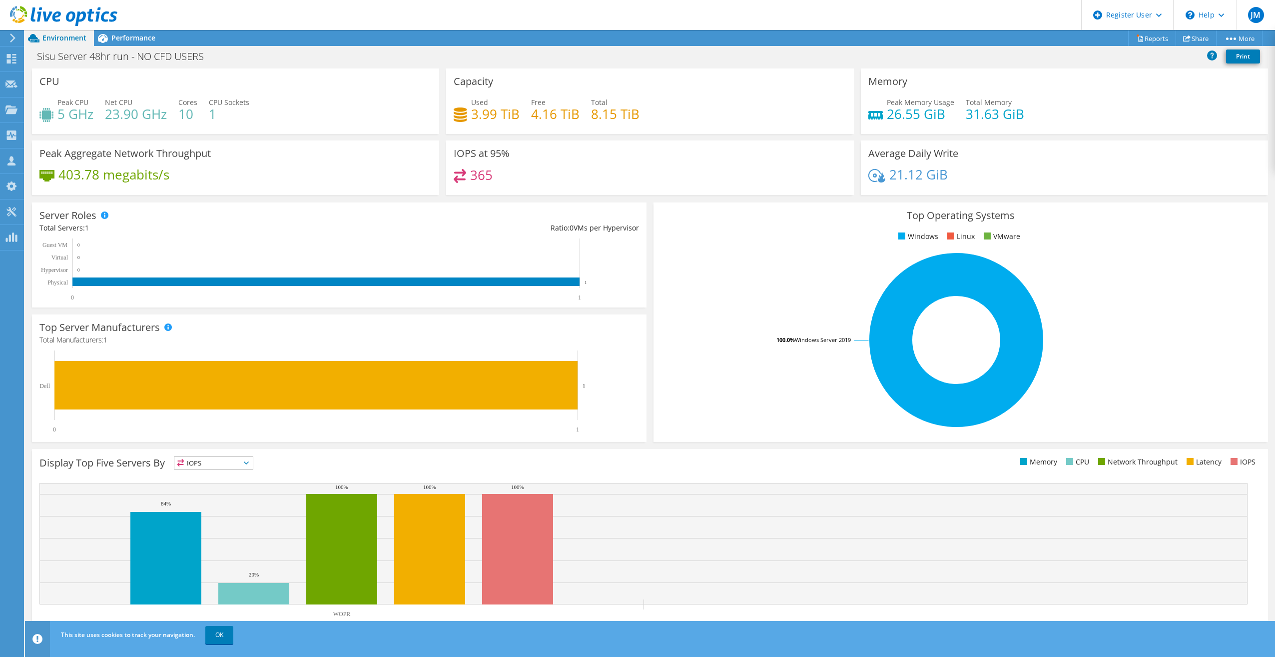
scroll to position [44, 0]
